Goal: Transaction & Acquisition: Purchase product/service

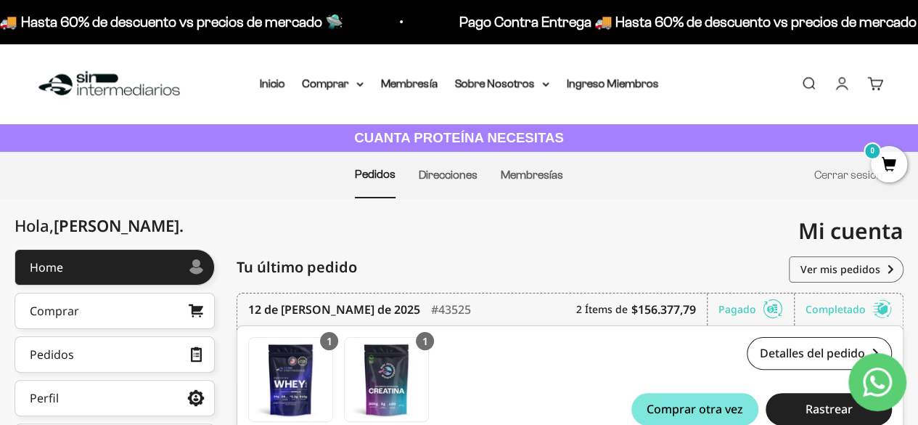
scroll to position [73, 0]
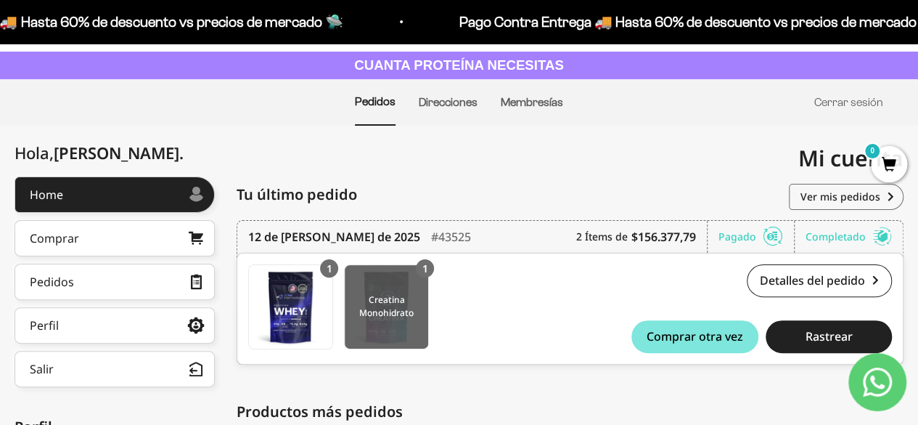
click at [403, 309] on img at bounding box center [386, 306] width 83 height 83
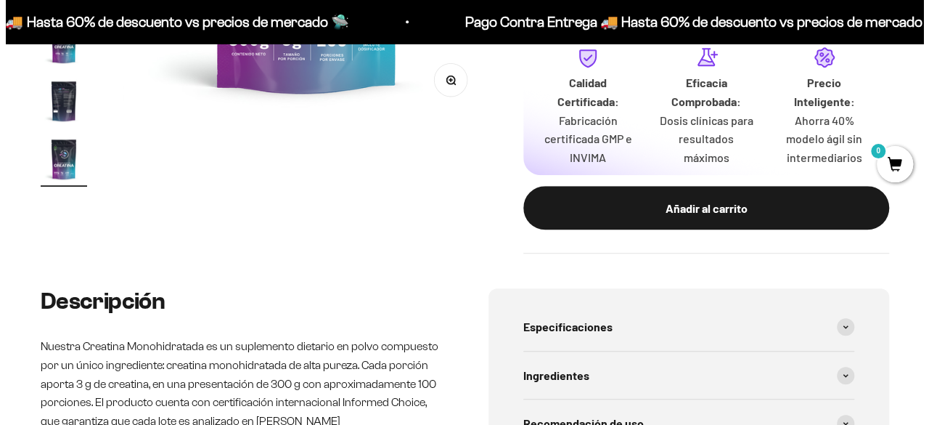
scroll to position [0, 2998]
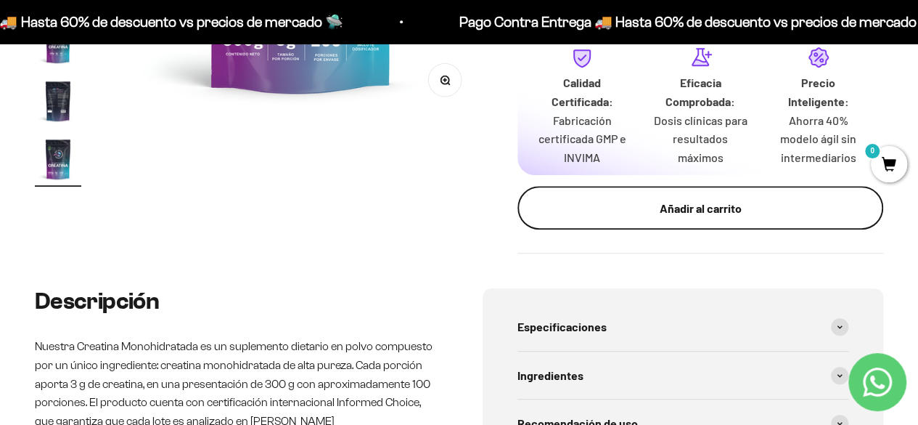
click at [597, 213] on div "Añadir al carrito" at bounding box center [701, 208] width 308 height 19
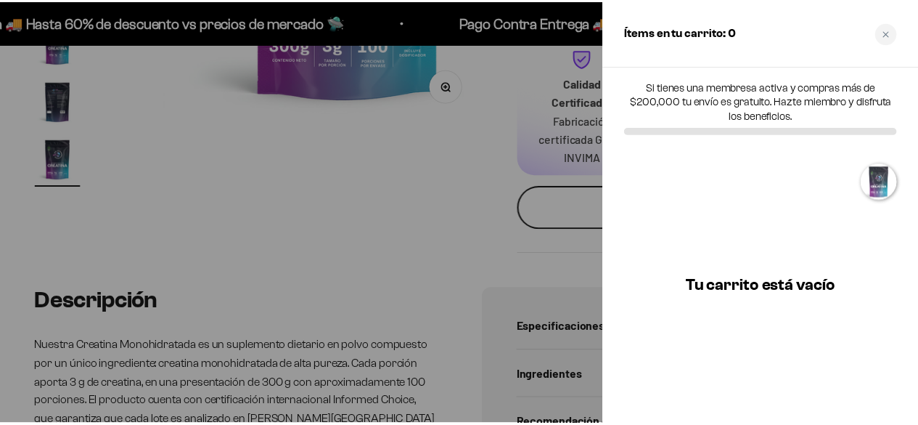
scroll to position [0, 3047]
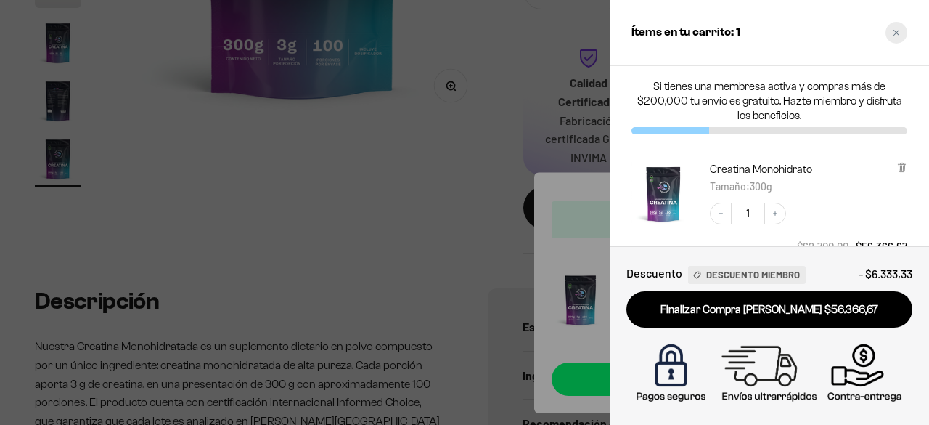
click at [906, 36] on div "Close cart" at bounding box center [897, 33] width 22 height 22
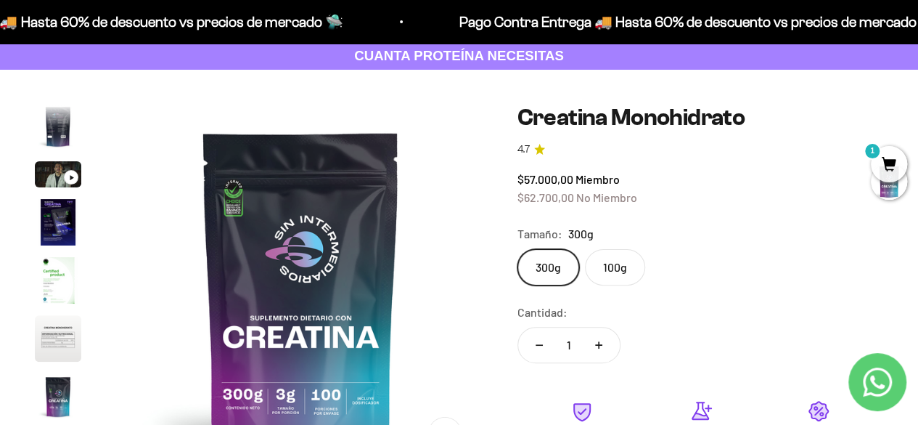
scroll to position [0, 0]
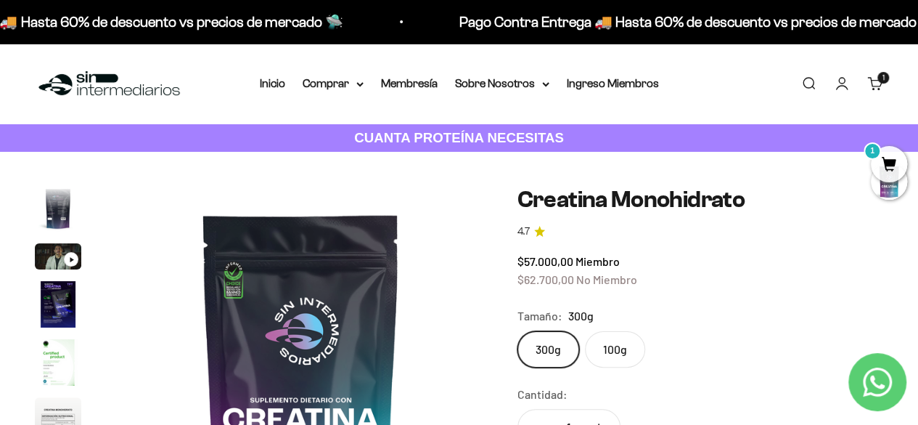
click at [270, 92] on li "Inicio" at bounding box center [272, 83] width 25 height 19
click at [276, 84] on link "Inicio" at bounding box center [272, 83] width 25 height 12
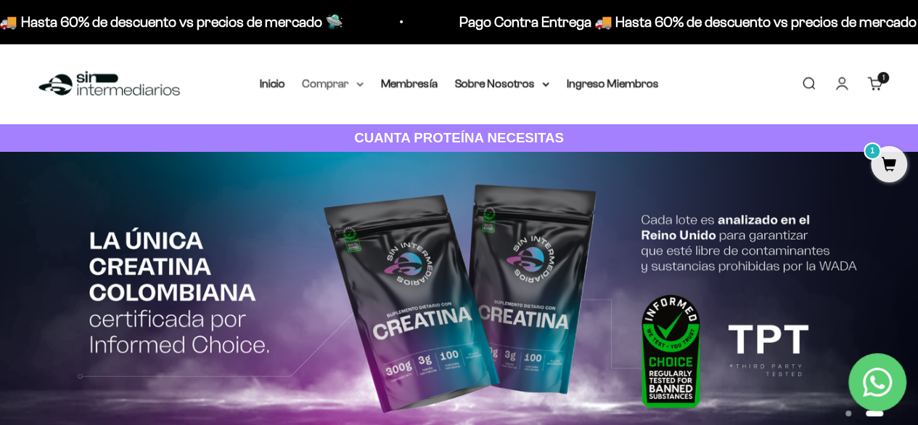
click at [353, 82] on summary "Comprar" at bounding box center [333, 83] width 61 height 19
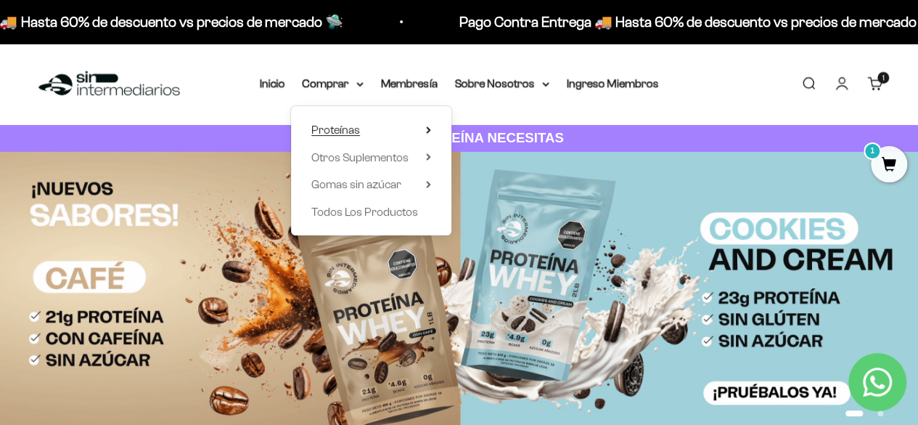
click at [364, 130] on summary "Proteínas" at bounding box center [371, 130] width 120 height 19
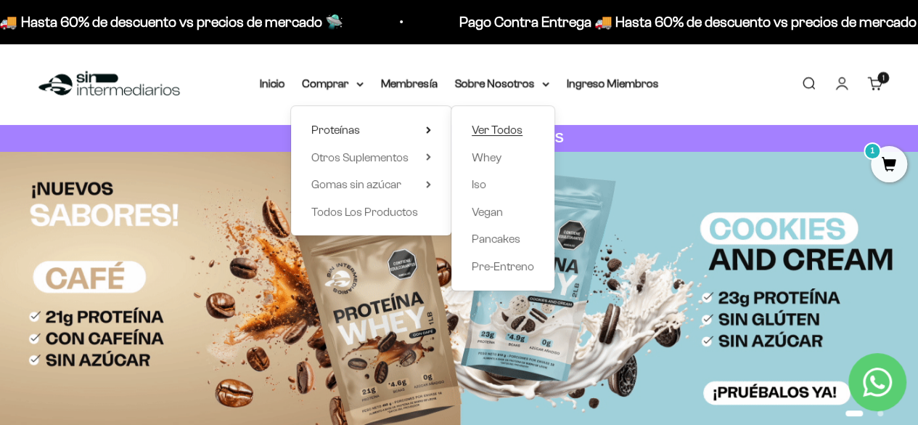
click at [499, 128] on span "Ver Todos" at bounding box center [497, 129] width 51 height 12
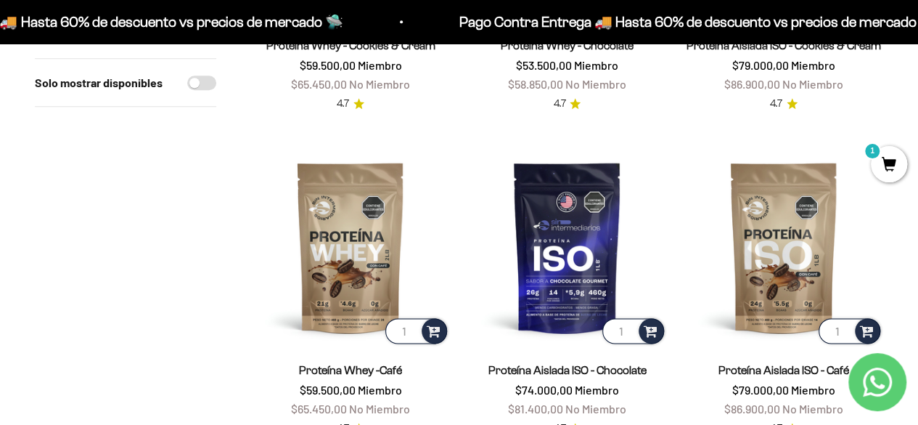
scroll to position [799, 0]
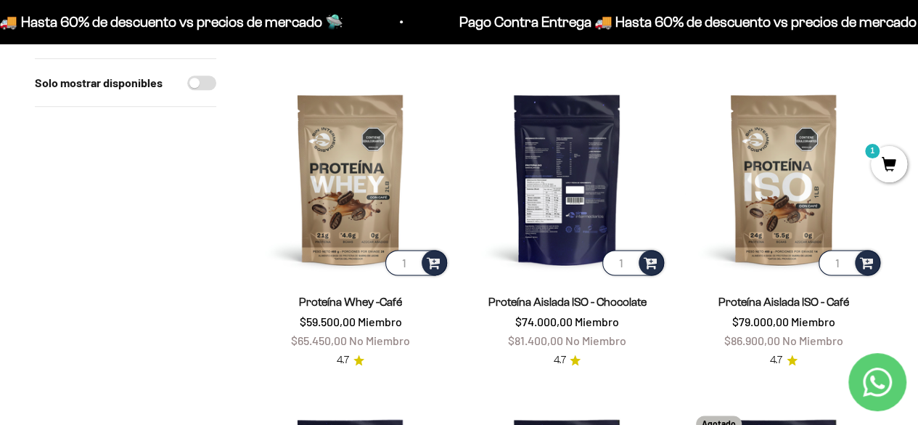
click at [556, 205] on img at bounding box center [566, 178] width 199 height 199
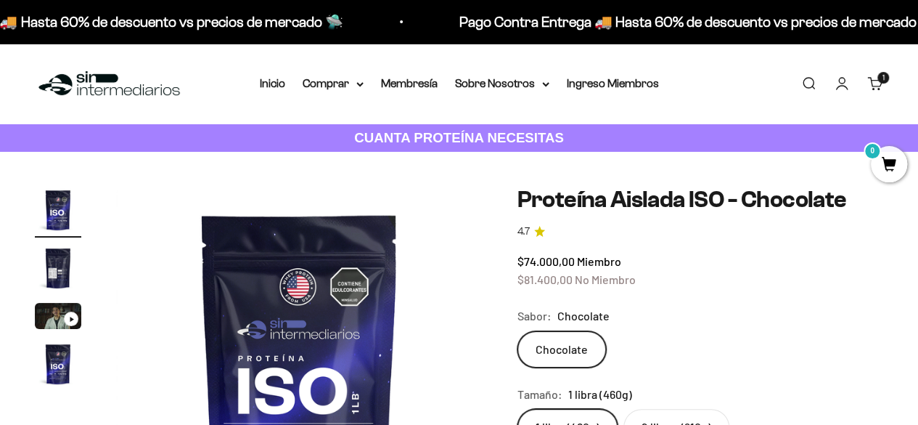
scroll to position [145, 0]
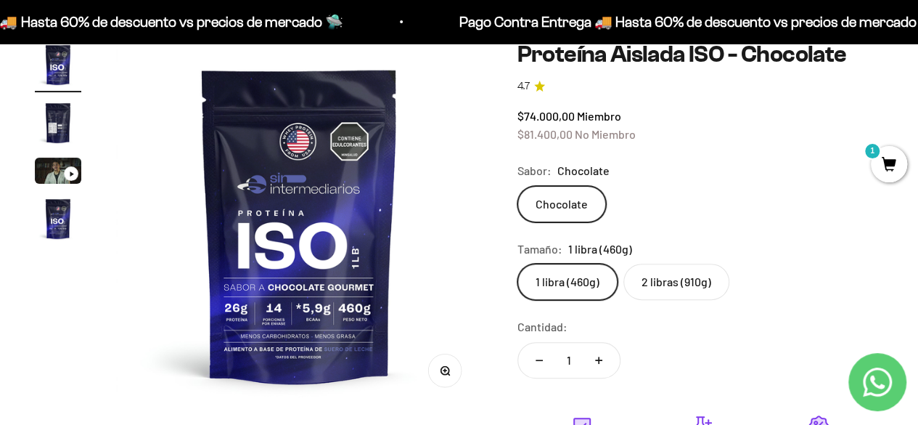
click at [674, 280] on label "2 libras (910g)" at bounding box center [677, 282] width 106 height 36
click at [518, 264] on input "2 libras (910g)" at bounding box center [517, 263] width 1 height 1
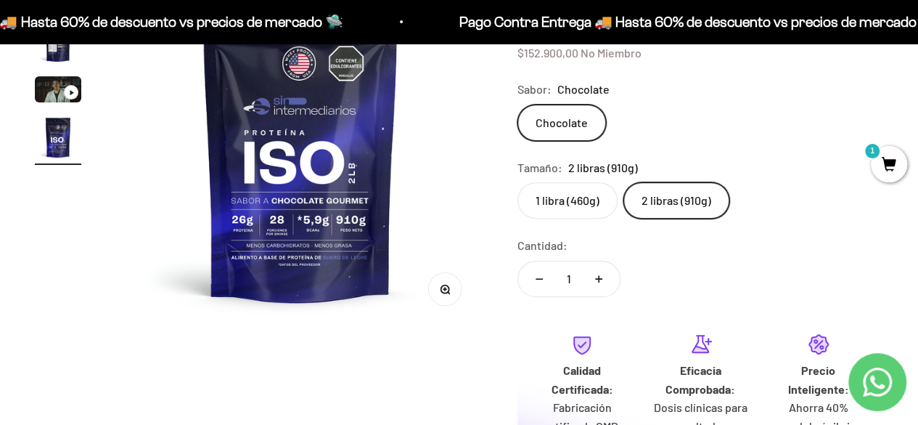
scroll to position [145, 0]
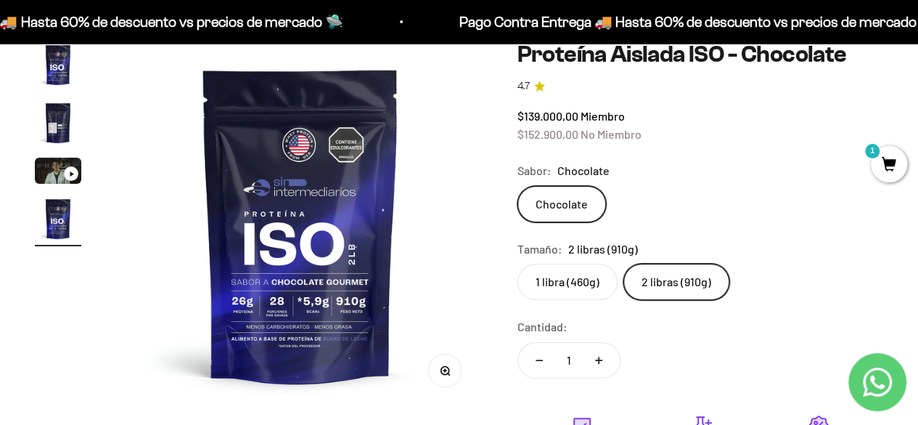
click at [557, 283] on label "1 libra (460g)" at bounding box center [568, 282] width 100 height 36
click at [518, 264] on input "1 libra (460g)" at bounding box center [517, 263] width 1 height 1
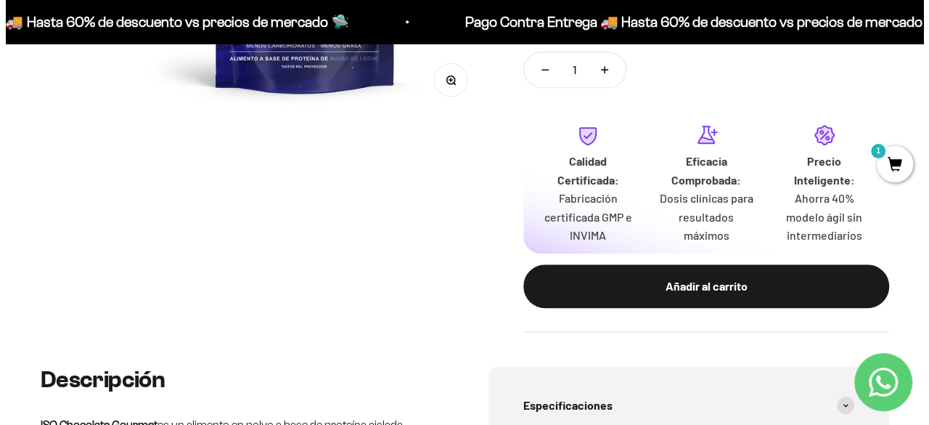
scroll to position [508, 0]
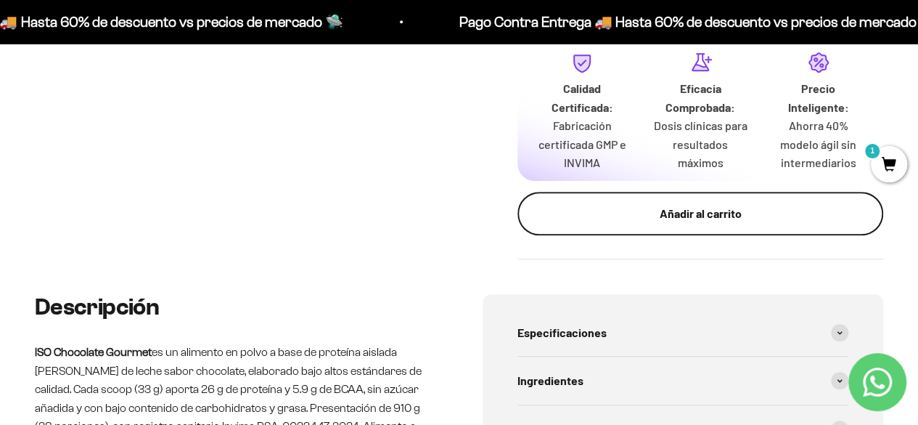
click at [653, 223] on div "Añadir al carrito" at bounding box center [701, 213] width 308 height 19
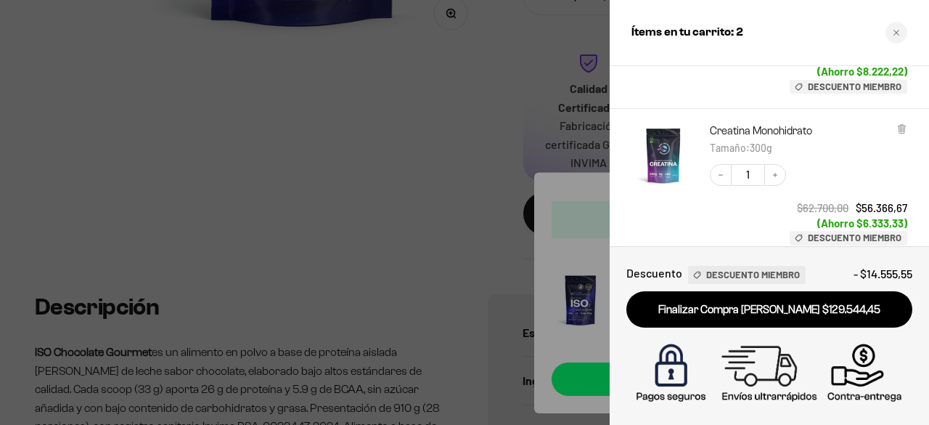
scroll to position [0, 0]
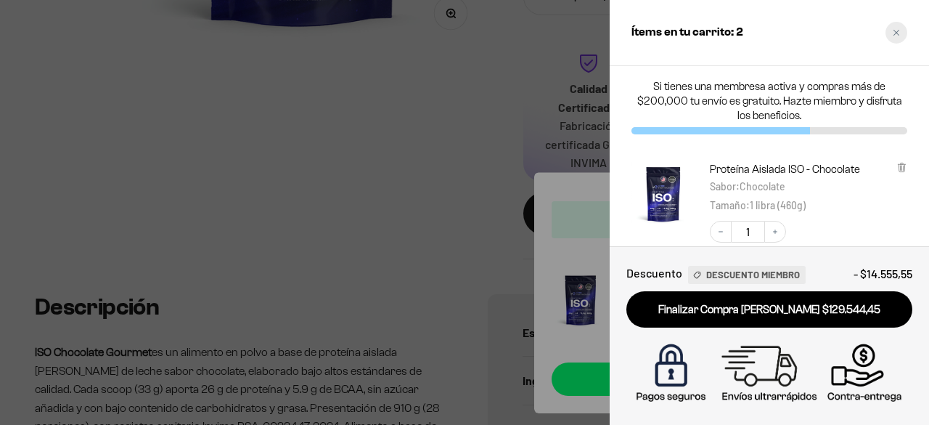
click at [898, 38] on div "Close cart" at bounding box center [897, 33] width 22 height 22
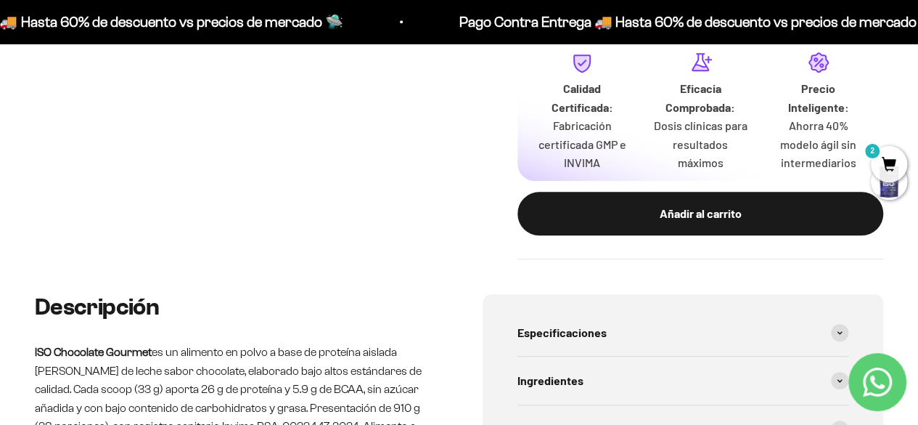
click at [880, 165] on span "2" at bounding box center [889, 164] width 36 height 36
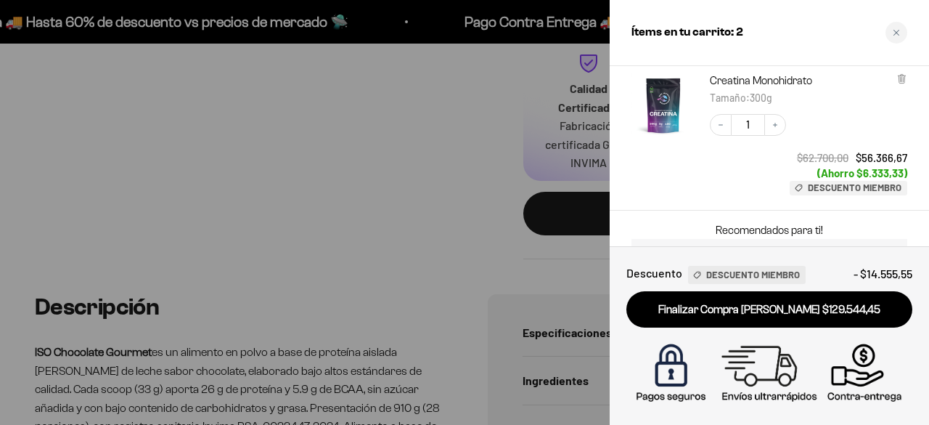
scroll to position [290, 0]
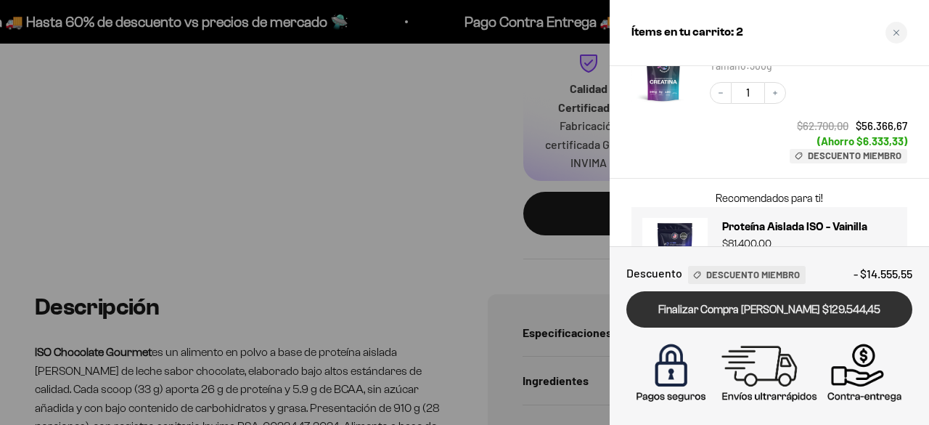
click at [751, 307] on link "Finalizar Compra Segura $129.544,45" at bounding box center [769, 309] width 286 height 37
